Goal: Transaction & Acquisition: Purchase product/service

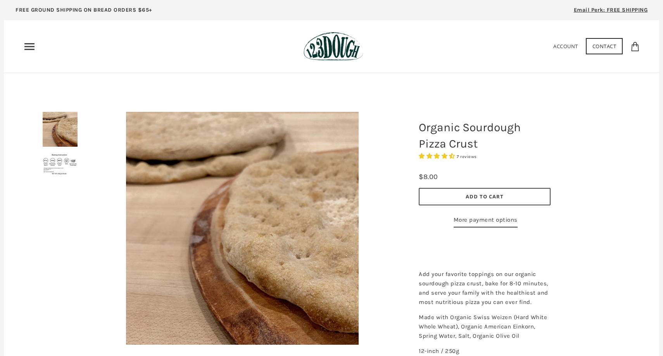
click at [484, 197] on span "Add to Cart" at bounding box center [485, 196] width 38 height 7
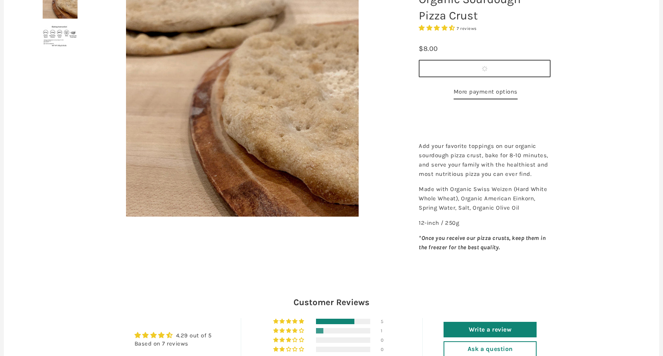
scroll to position [128, 0]
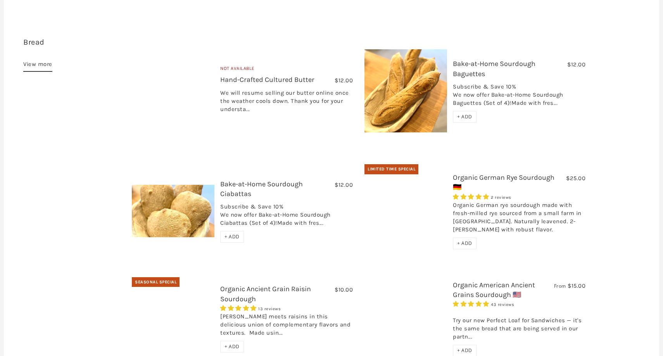
scroll to position [244, 0]
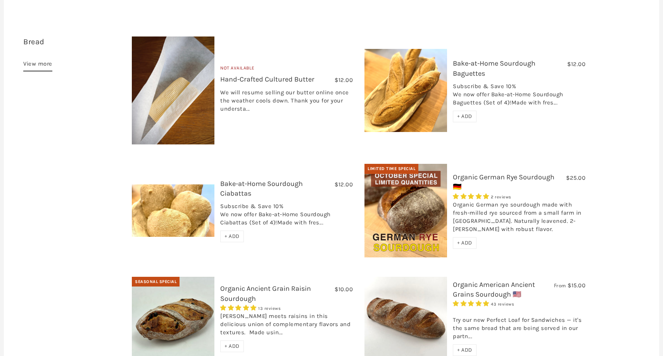
click at [235, 233] on span "+ ADD" at bounding box center [232, 236] width 15 height 7
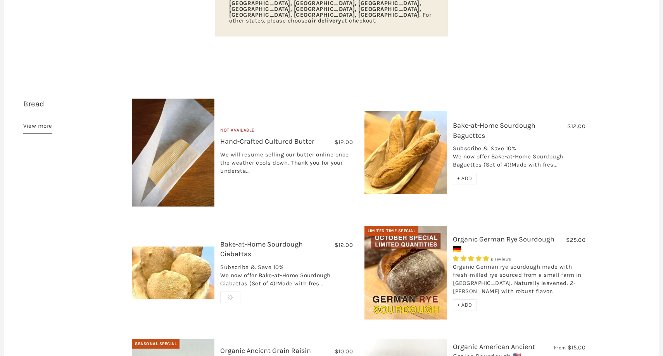
scroll to position [181, 0]
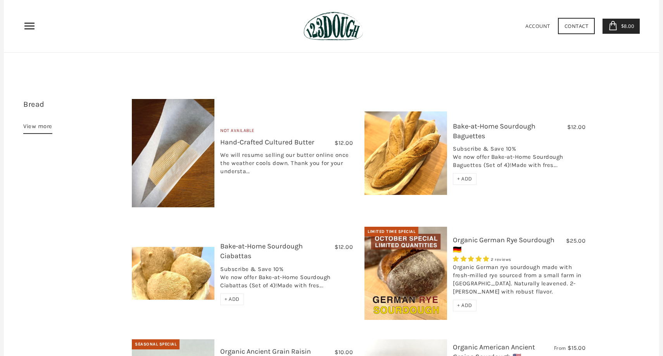
click at [467, 175] on span "+ ADD" at bounding box center [464, 178] width 15 height 7
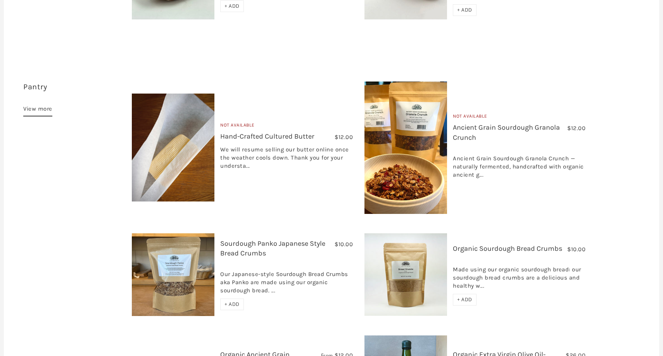
scroll to position [584, 0]
click at [233, 298] on div "+ ADD" at bounding box center [232, 304] width 24 height 12
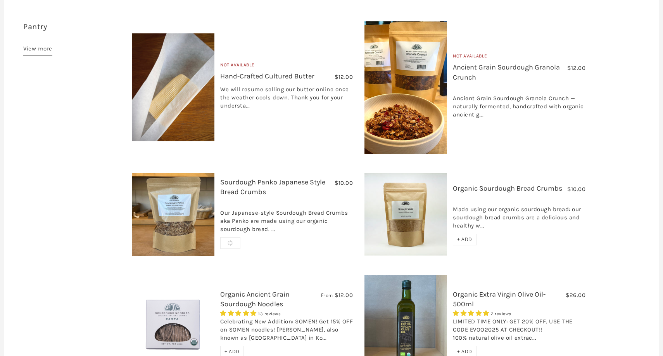
scroll to position [644, 0]
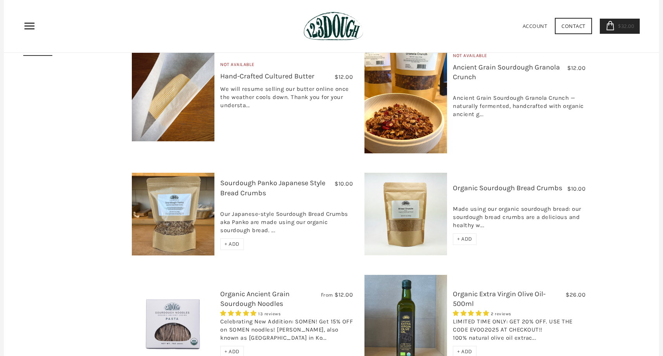
click at [467, 235] on span "+ ADD" at bounding box center [464, 238] width 15 height 7
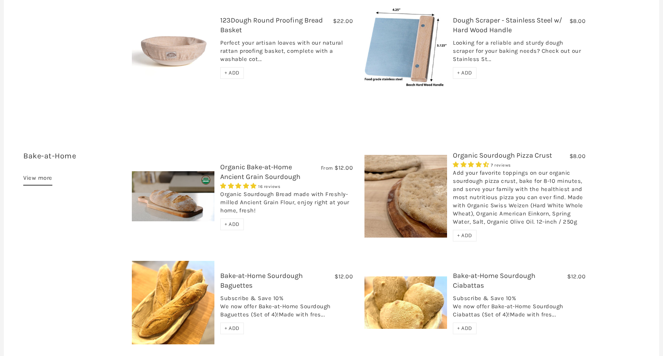
scroll to position [1295, 0]
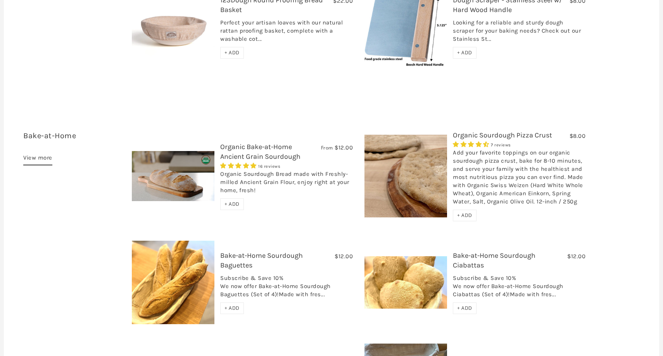
click at [233, 201] on span "+ ADD" at bounding box center [232, 204] width 15 height 7
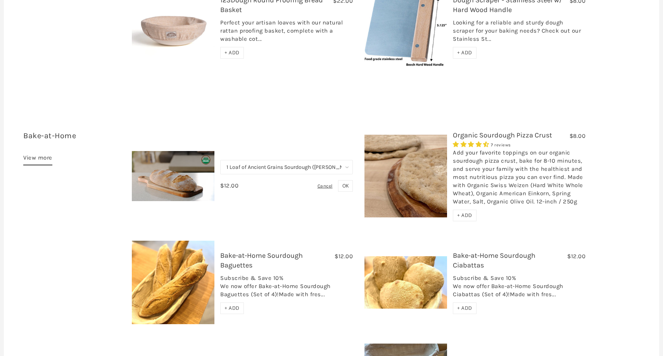
click at [346, 182] on span "OK" at bounding box center [345, 185] width 6 height 7
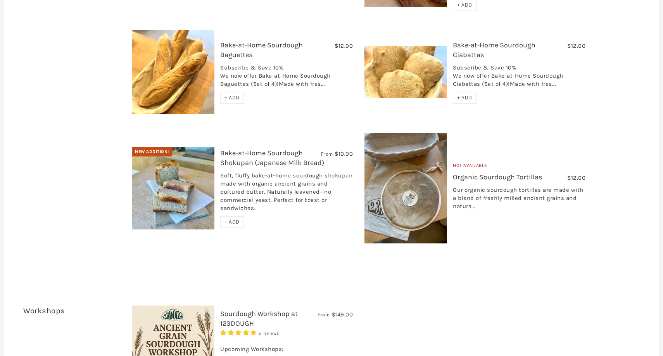
scroll to position [1506, 0]
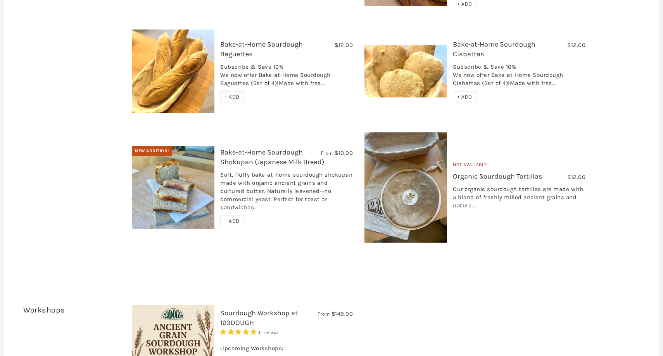
click at [235, 218] on span "+ ADD" at bounding box center [232, 221] width 15 height 7
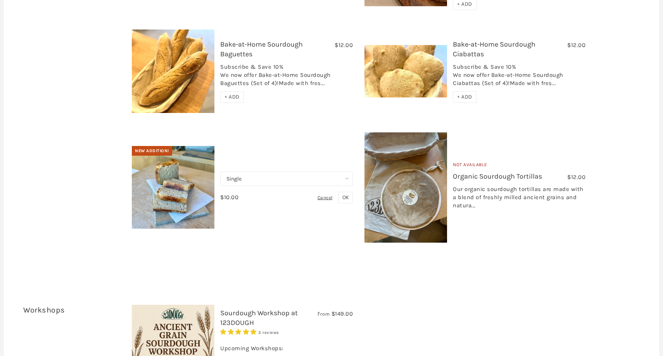
click at [347, 194] on span "OK" at bounding box center [345, 197] width 6 height 7
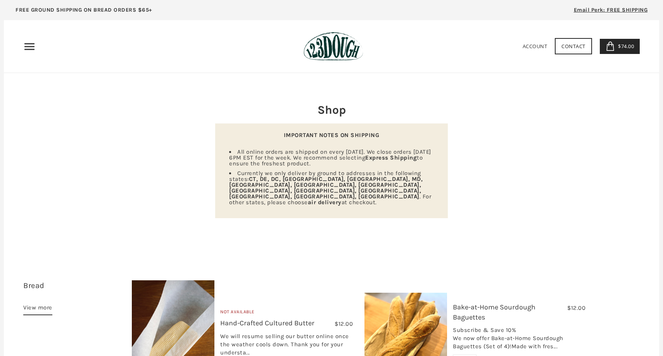
scroll to position [0, 0]
click at [626, 47] on span "$74.00" at bounding box center [625, 46] width 18 height 7
